Goal: Task Accomplishment & Management: Manage account settings

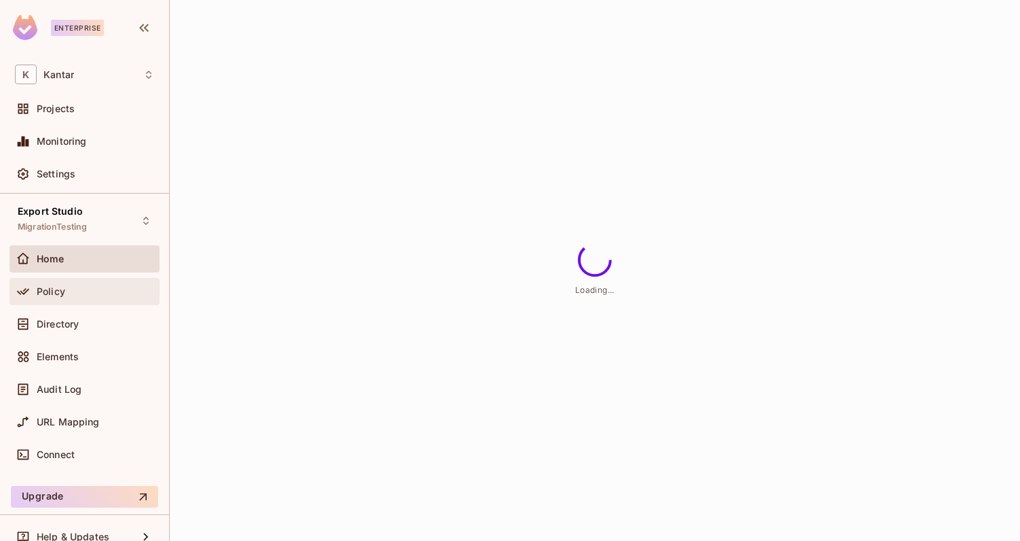
click at [101, 302] on div "Policy" at bounding box center [85, 291] width 150 height 27
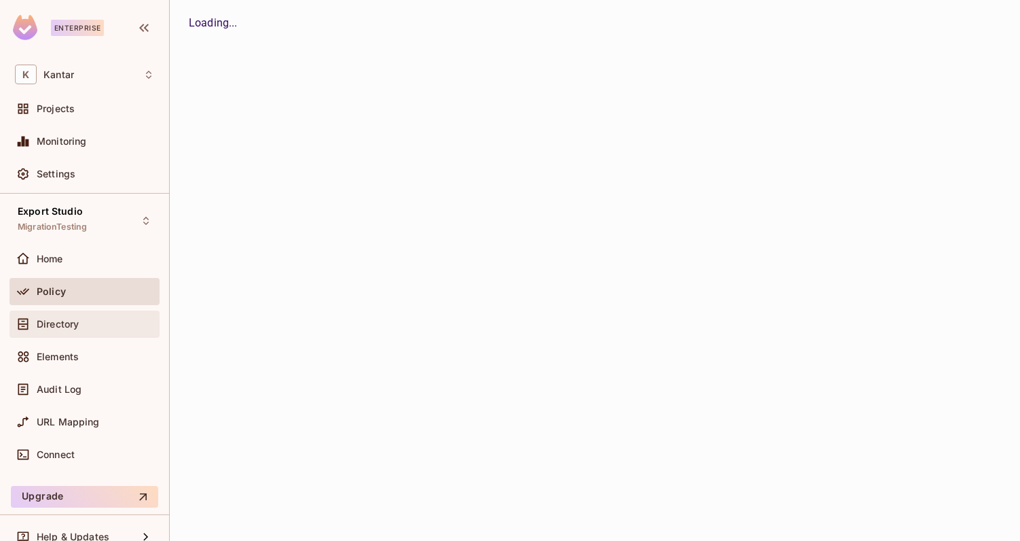
click at [101, 321] on div "Directory" at bounding box center [96, 324] width 118 height 11
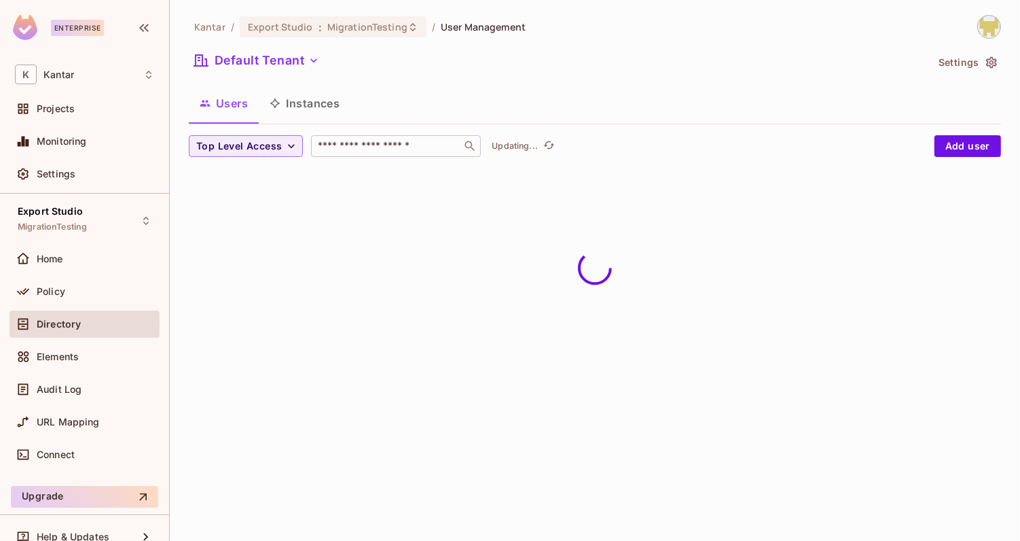
click at [332, 144] on input "text" at bounding box center [386, 146] width 143 height 14
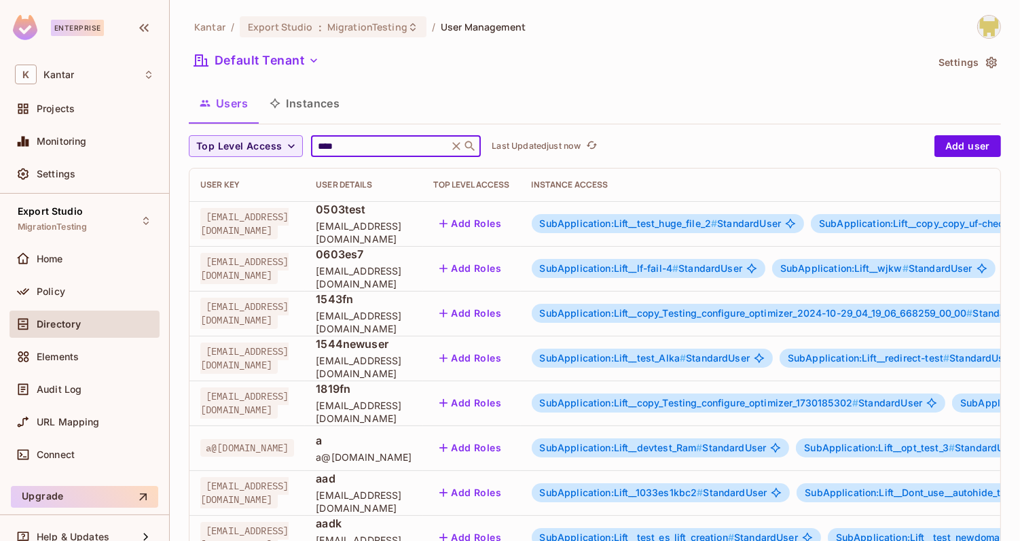
type input "****"
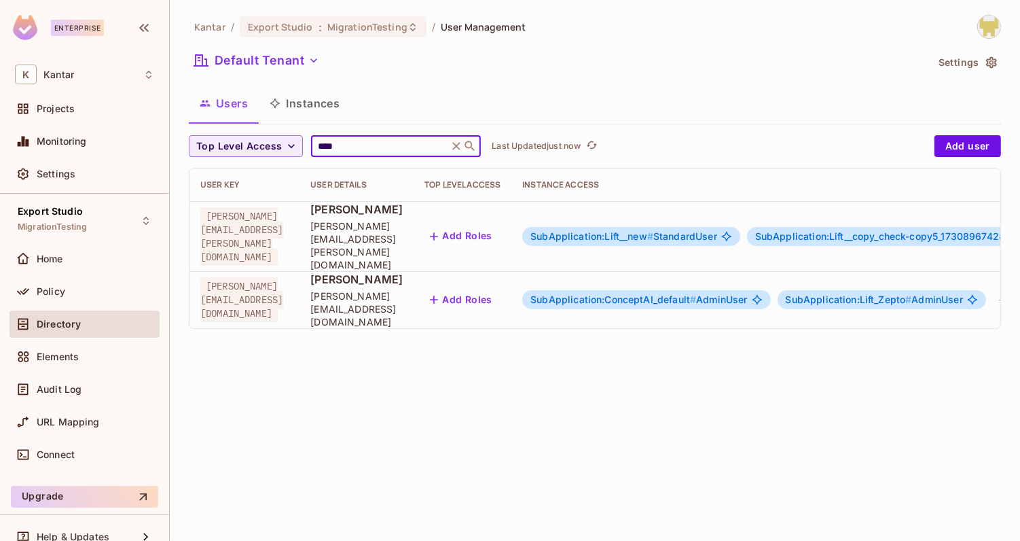
click at [409, 111] on div "Users Instances" at bounding box center [595, 103] width 812 height 34
click at [498, 289] on button "Add Roles" at bounding box center [461, 300] width 73 height 22
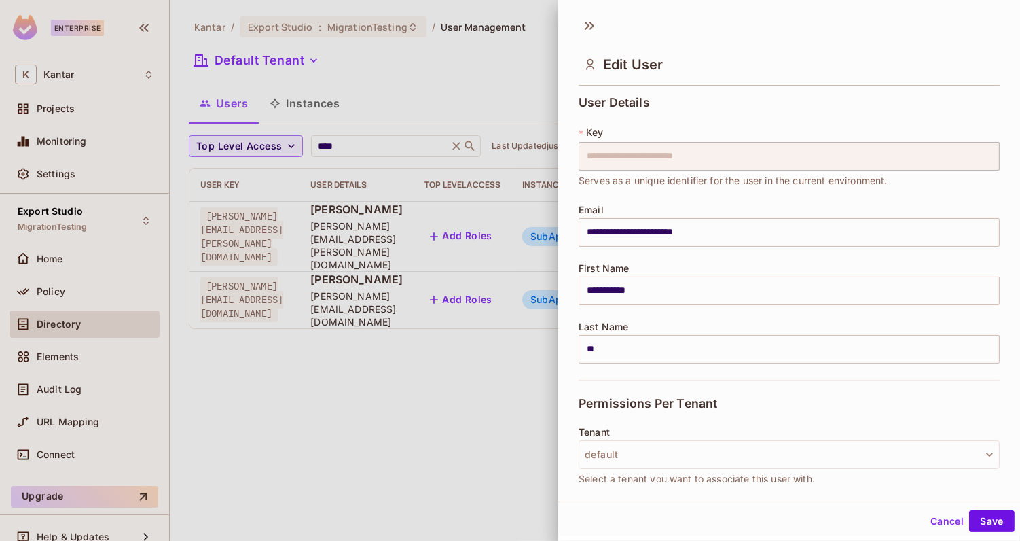
scroll to position [377, 0]
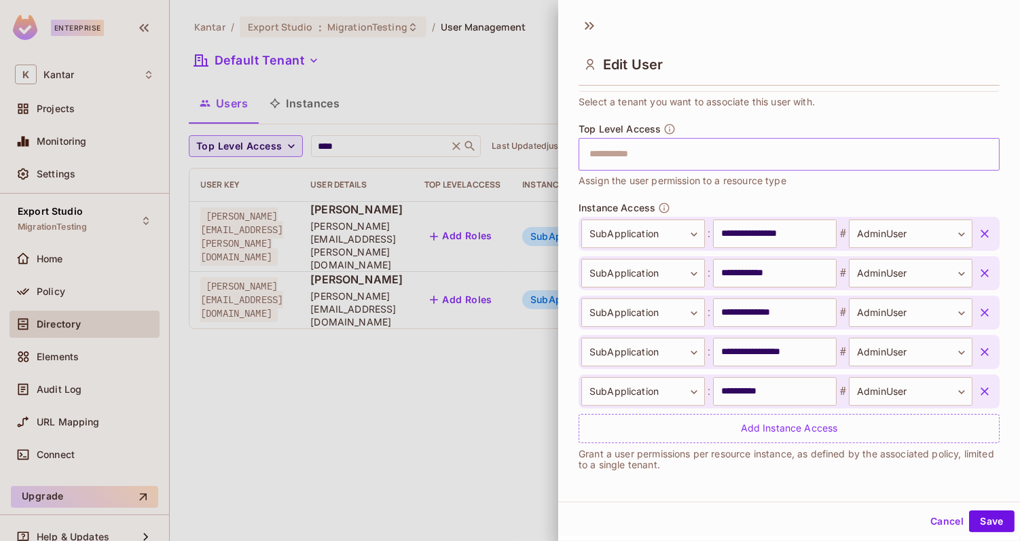
click at [682, 146] on input "text" at bounding box center [777, 154] width 392 height 27
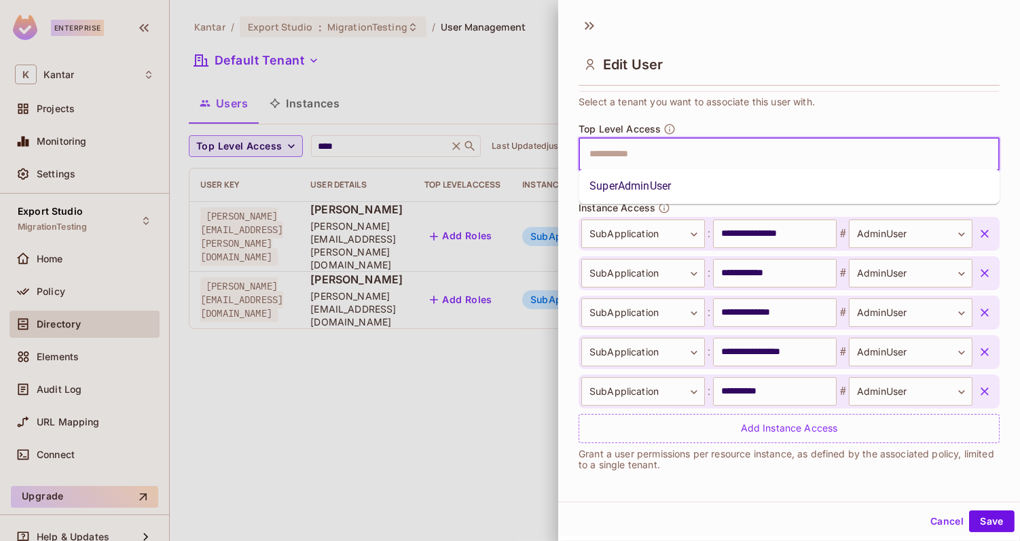
click at [669, 178] on li "SuperAdminUser" at bounding box center [789, 186] width 421 height 24
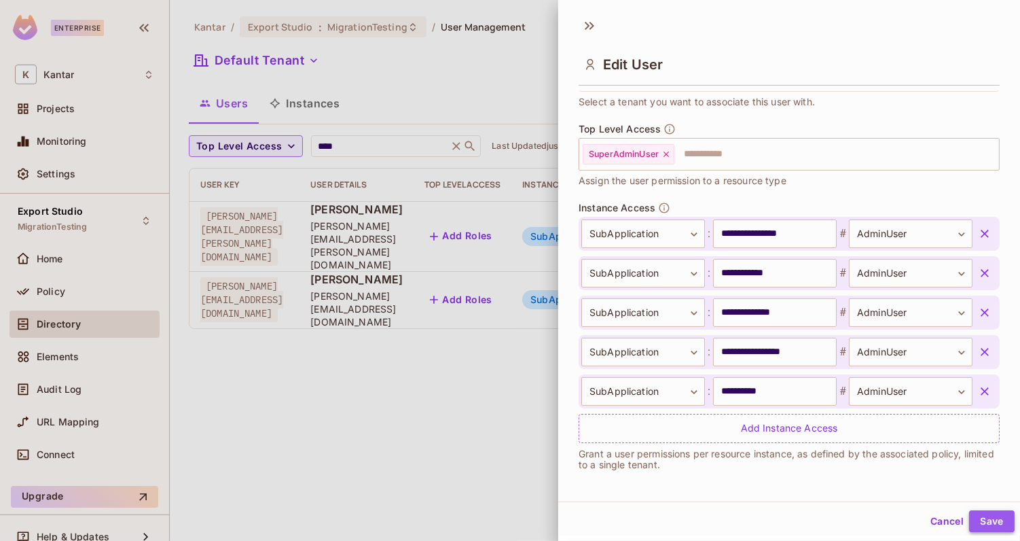
click at [1006, 528] on button "Save" at bounding box center [992, 521] width 46 height 22
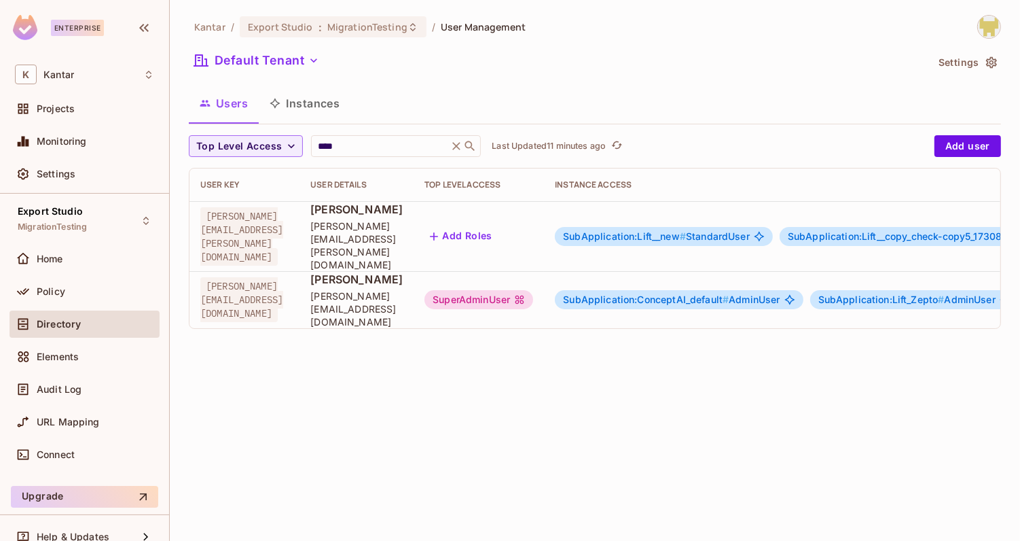
click at [533, 290] on div "SuperAdminUser" at bounding box center [479, 299] width 109 height 19
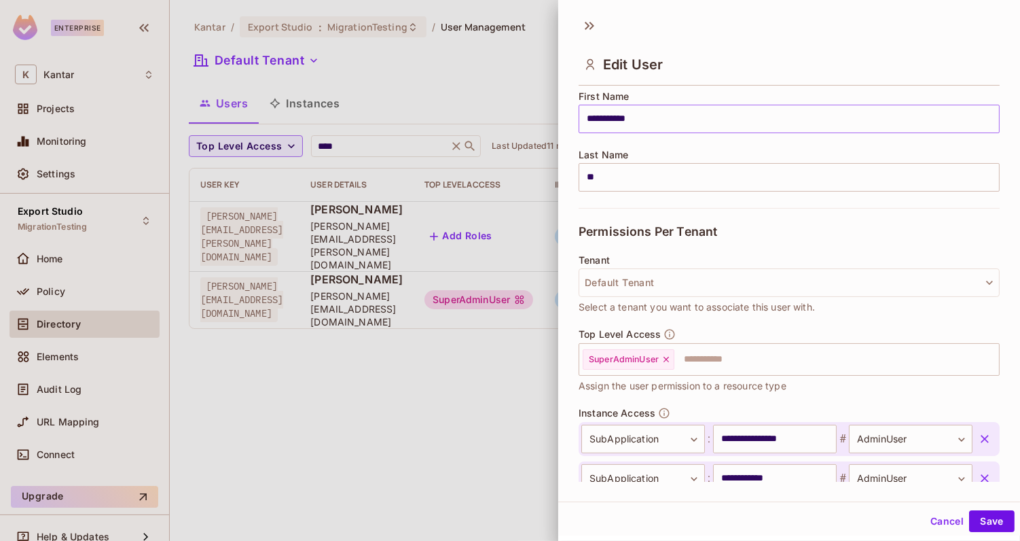
scroll to position [190, 0]
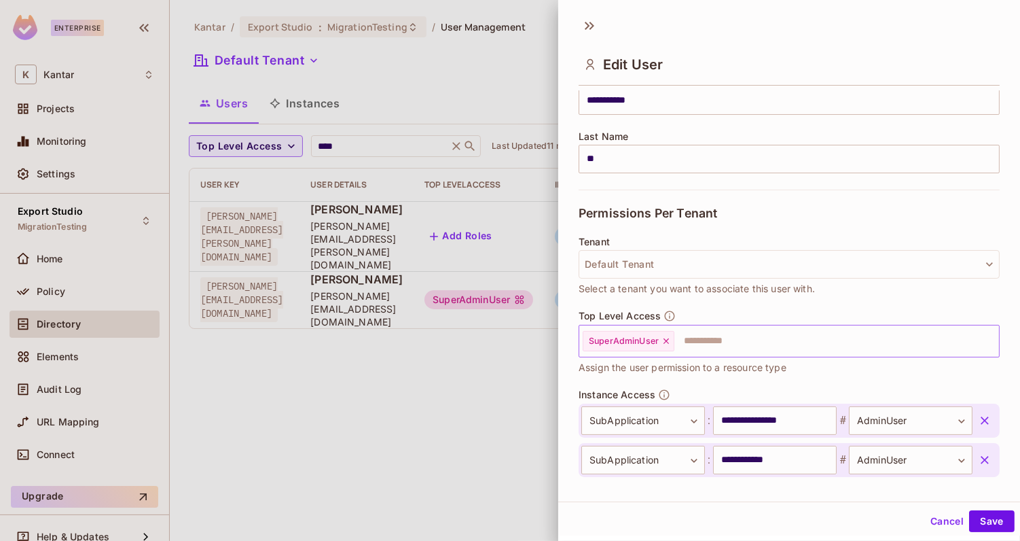
click at [666, 337] on icon at bounding box center [667, 341] width 10 height 10
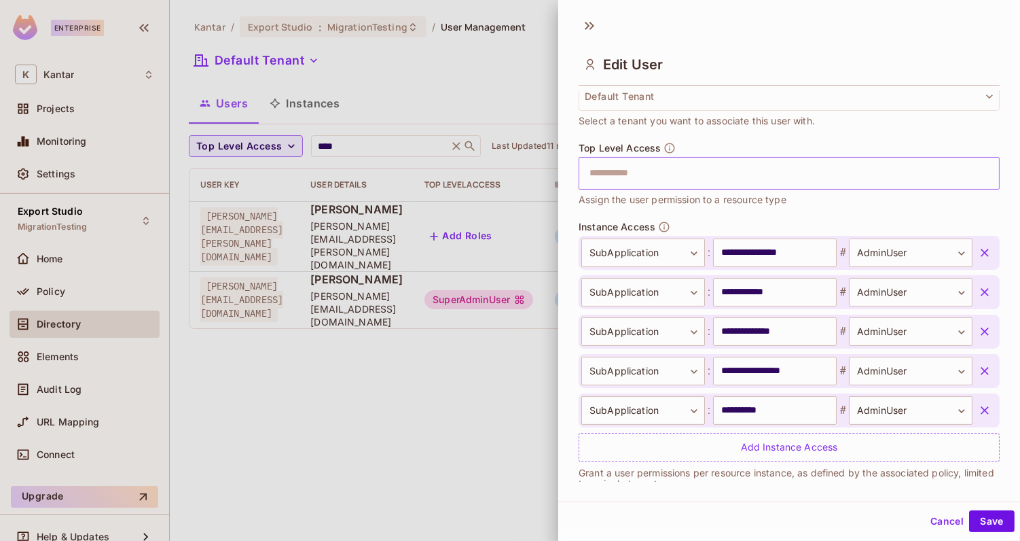
scroll to position [360, 0]
click at [990, 523] on button "Save" at bounding box center [992, 521] width 46 height 22
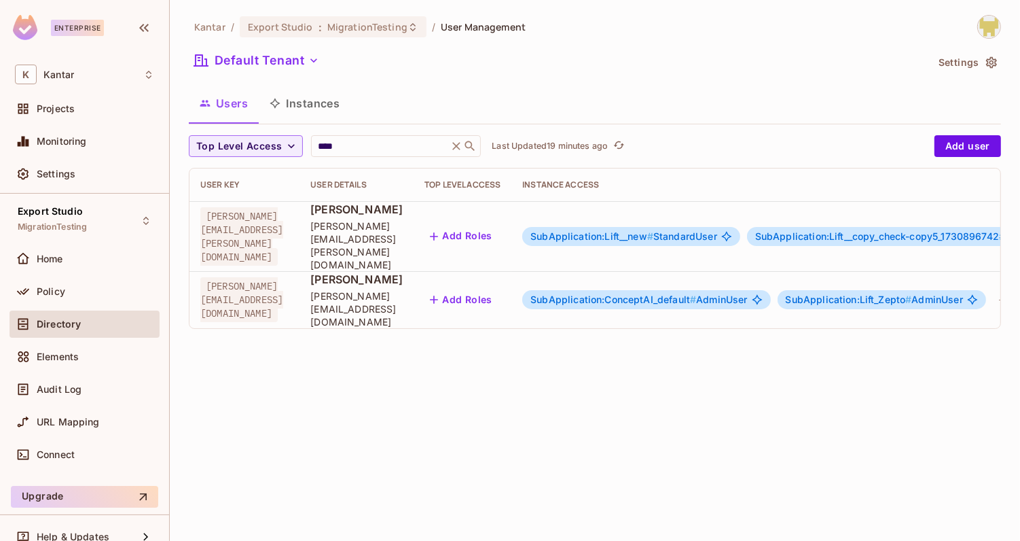
click at [498, 289] on button "Add Roles" at bounding box center [461, 300] width 73 height 22
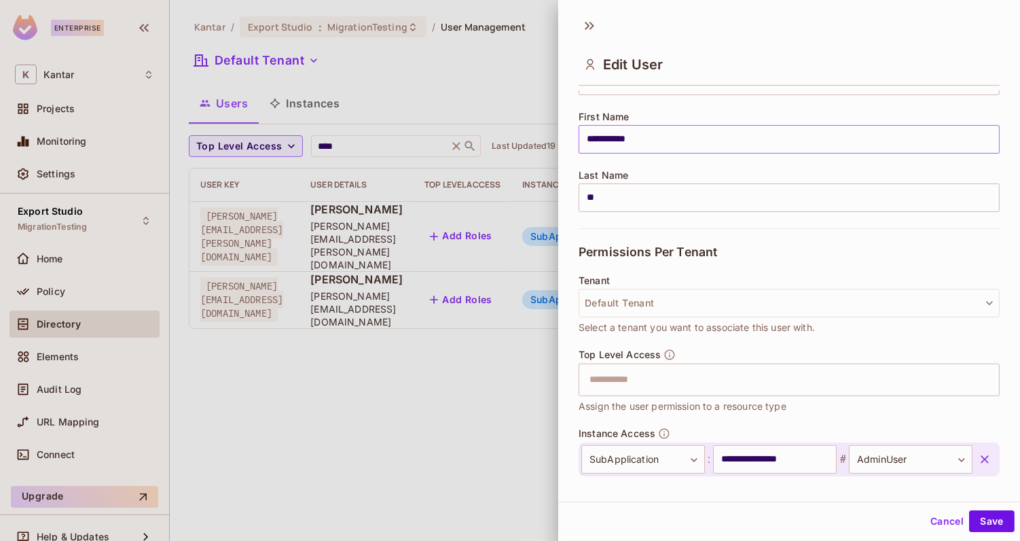
scroll to position [157, 0]
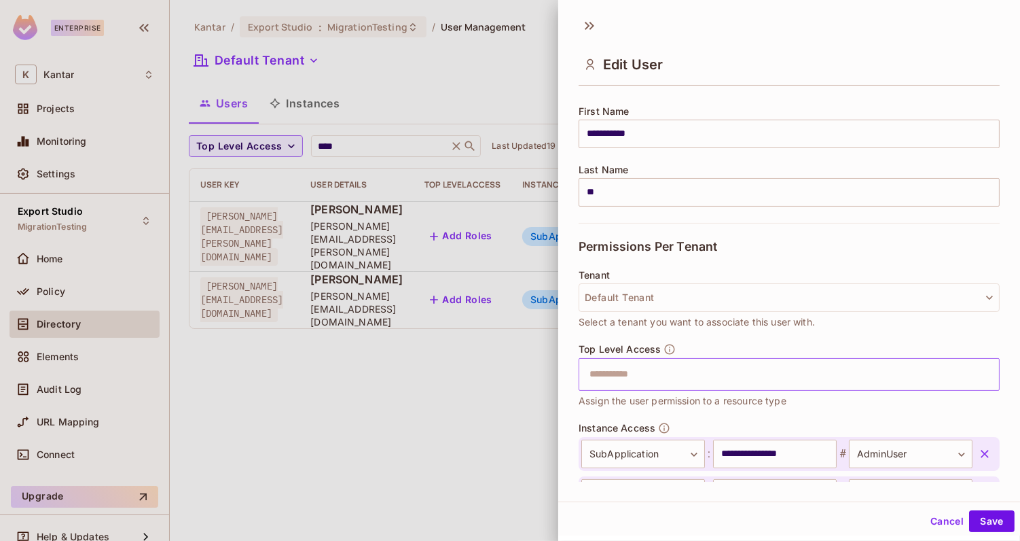
click at [631, 377] on input "text" at bounding box center [777, 374] width 392 height 27
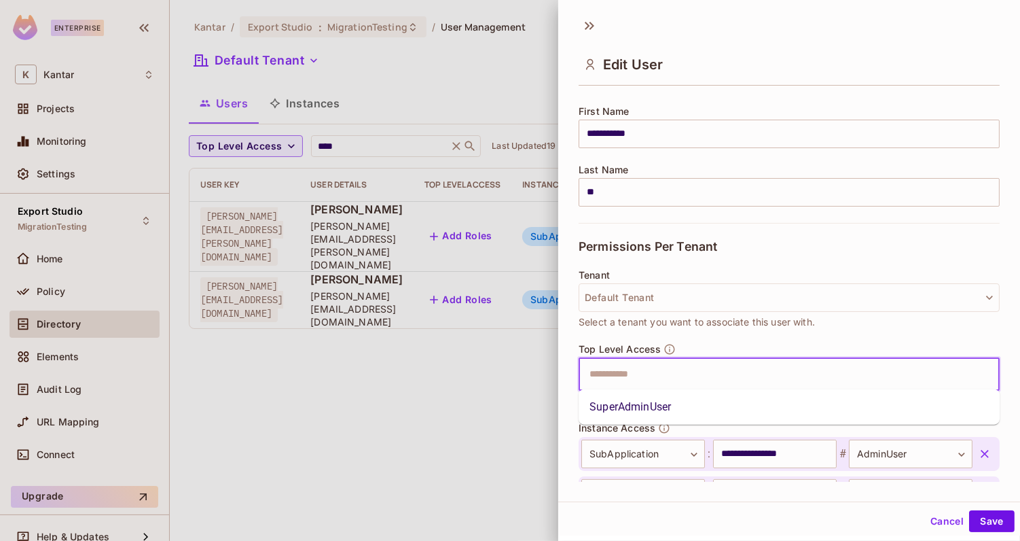
click at [632, 411] on li "SuperAdminUser" at bounding box center [789, 407] width 421 height 24
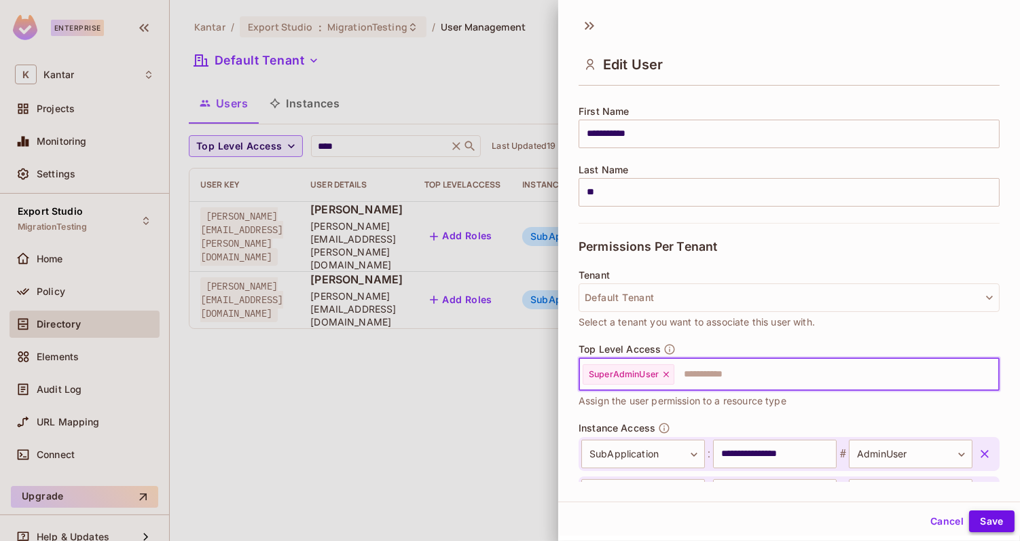
click at [981, 524] on button "Save" at bounding box center [992, 521] width 46 height 22
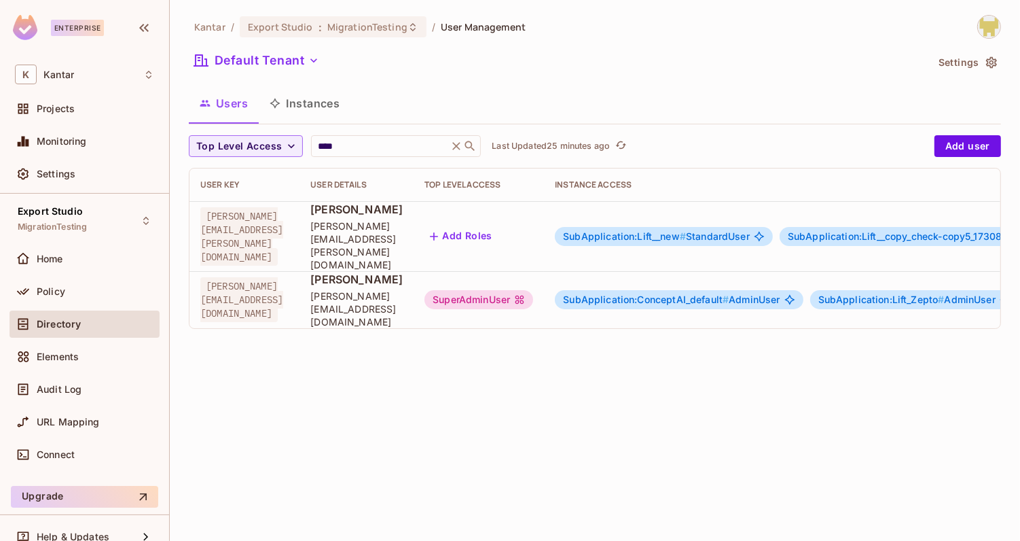
click at [533, 290] on div "SuperAdminUser" at bounding box center [479, 299] width 109 height 19
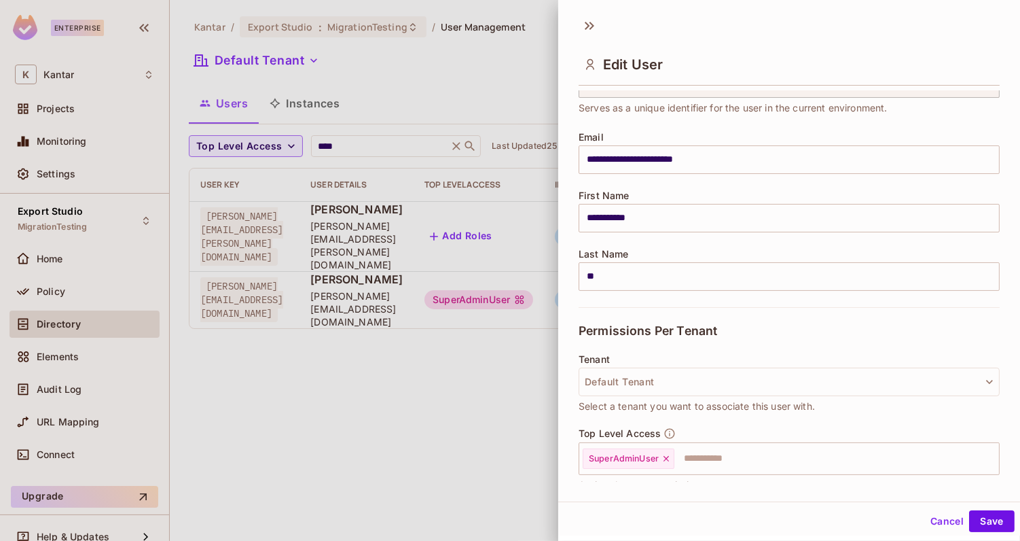
scroll to position [69, 0]
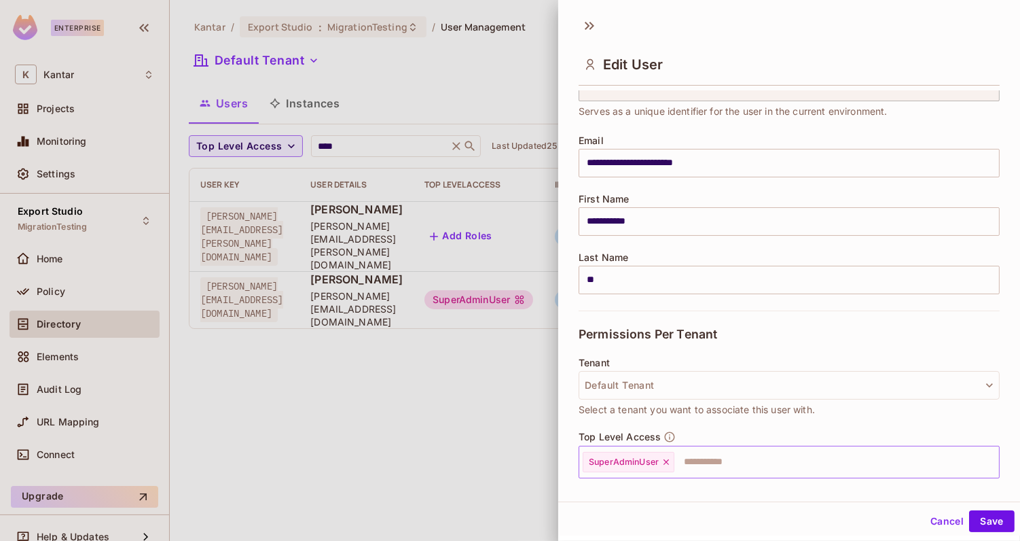
click at [666, 460] on icon at bounding box center [666, 461] width 5 height 5
click at [1010, 526] on button "Save" at bounding box center [992, 521] width 46 height 22
